Goal: Transaction & Acquisition: Purchase product/service

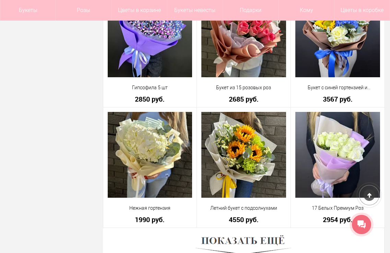
scroll to position [1922, 0]
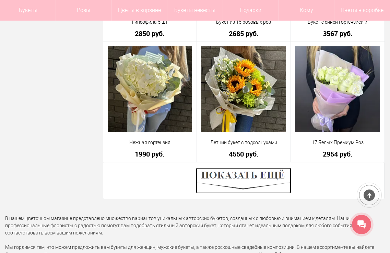
click at [270, 167] on img at bounding box center [243, 180] width 95 height 26
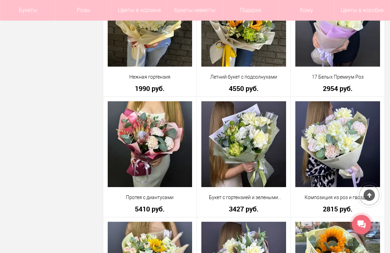
scroll to position [1991, 0]
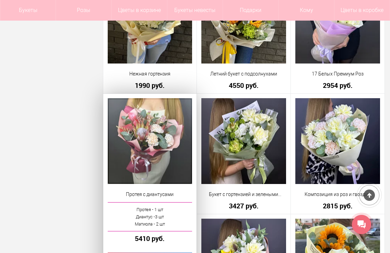
click at [137, 117] on img at bounding box center [150, 141] width 84 height 86
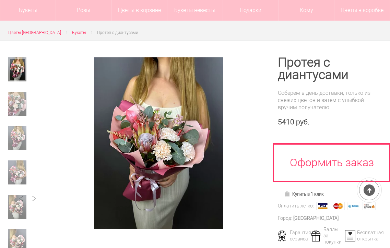
scroll to position [69, 0]
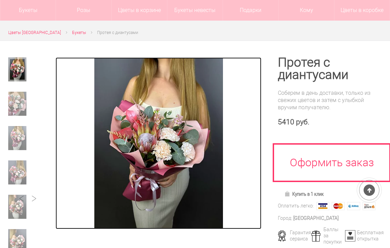
click at [165, 129] on img at bounding box center [158, 143] width 129 height 172
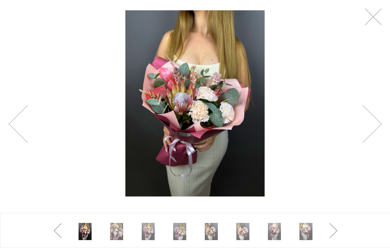
scroll to position [0, 0]
click at [377, 121] on link at bounding box center [372, 124] width 20 height 38
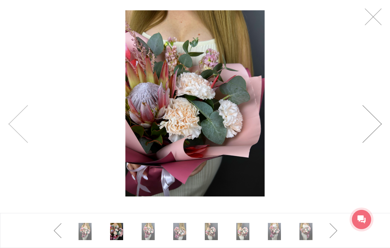
click at [377, 121] on link at bounding box center [372, 124] width 20 height 38
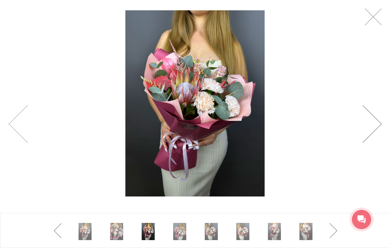
click at [377, 121] on link at bounding box center [372, 124] width 20 height 38
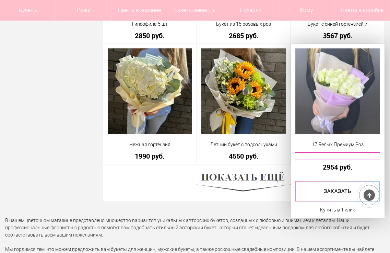
scroll to position [1908, 0]
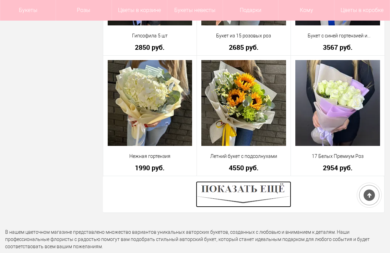
click at [251, 181] on img at bounding box center [243, 194] width 95 height 26
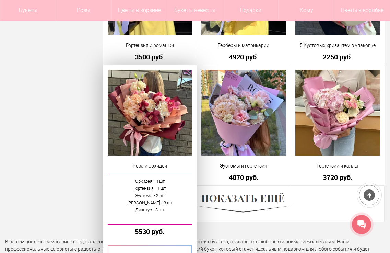
scroll to position [3830, 0]
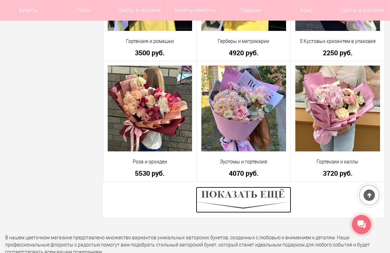
click at [280, 187] on img at bounding box center [243, 200] width 95 height 26
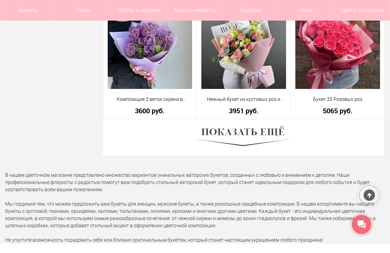
scroll to position [5821, 0]
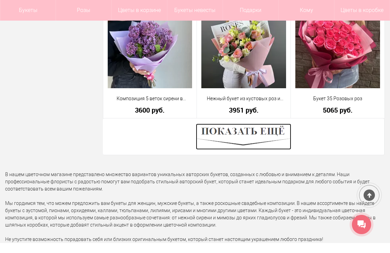
click at [247, 124] on img at bounding box center [243, 137] width 95 height 26
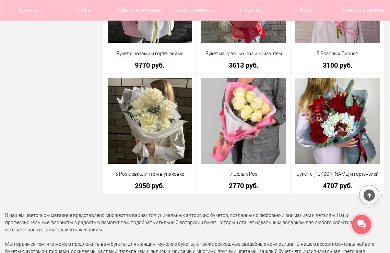
scroll to position [7228, 0]
